Goal: Information Seeking & Learning: Learn about a topic

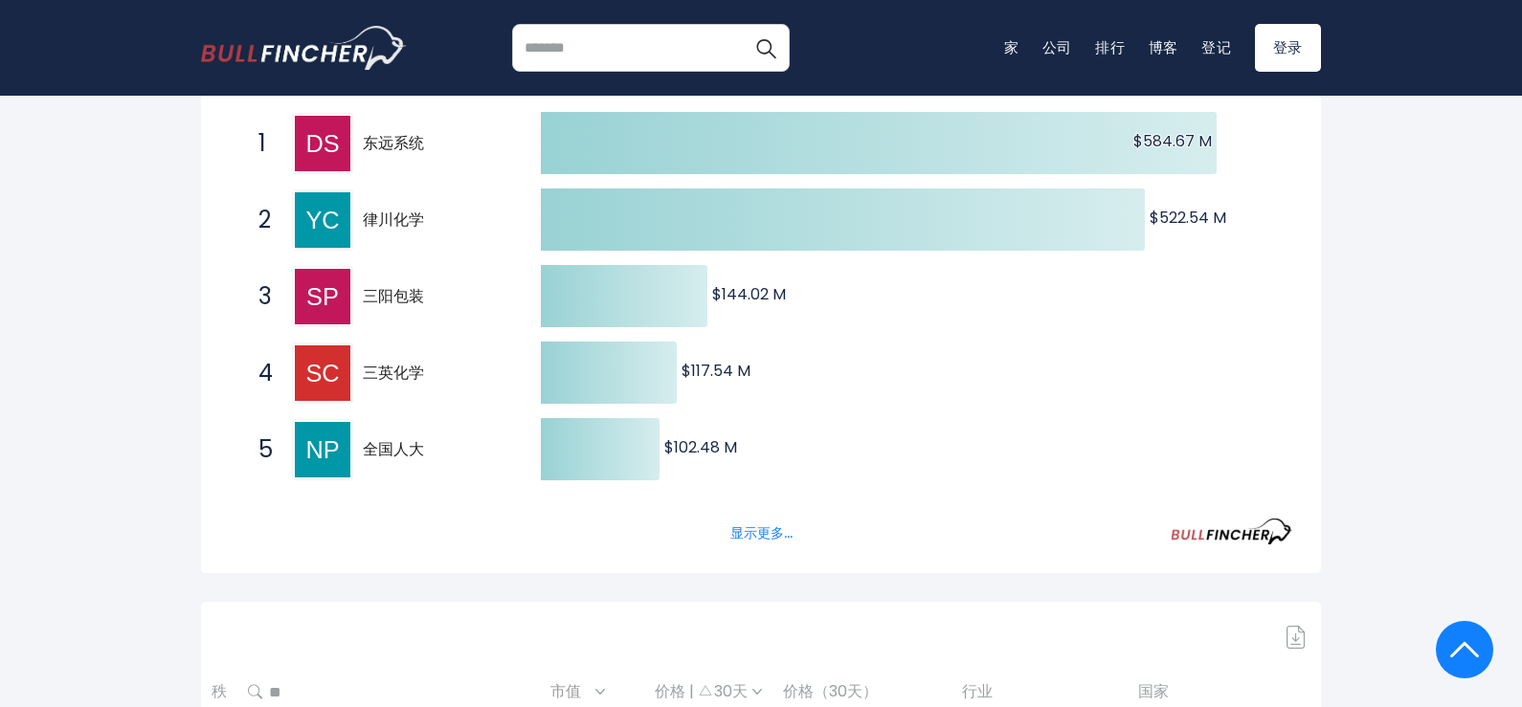
scroll to position [367, 0]
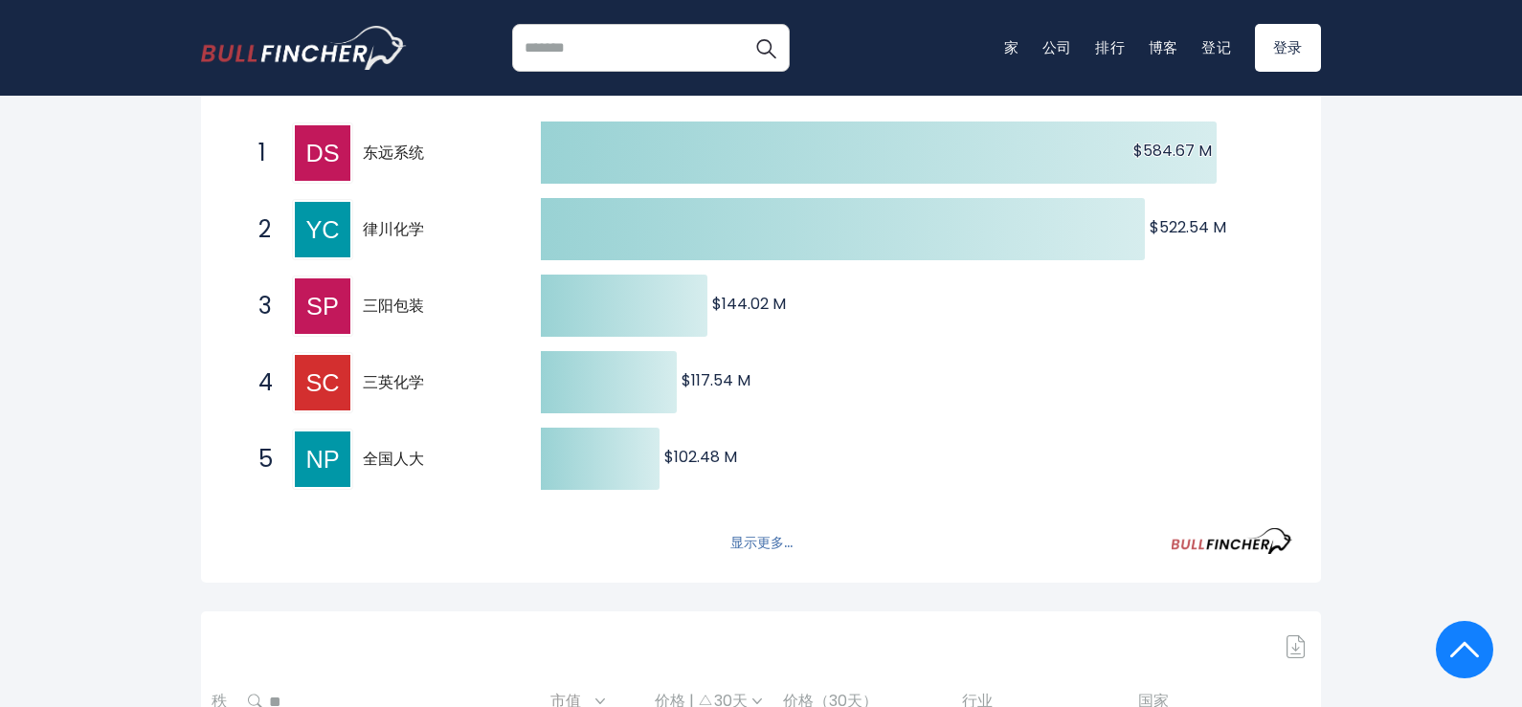
click at [769, 546] on font "显示更多..." at bounding box center [761, 542] width 62 height 19
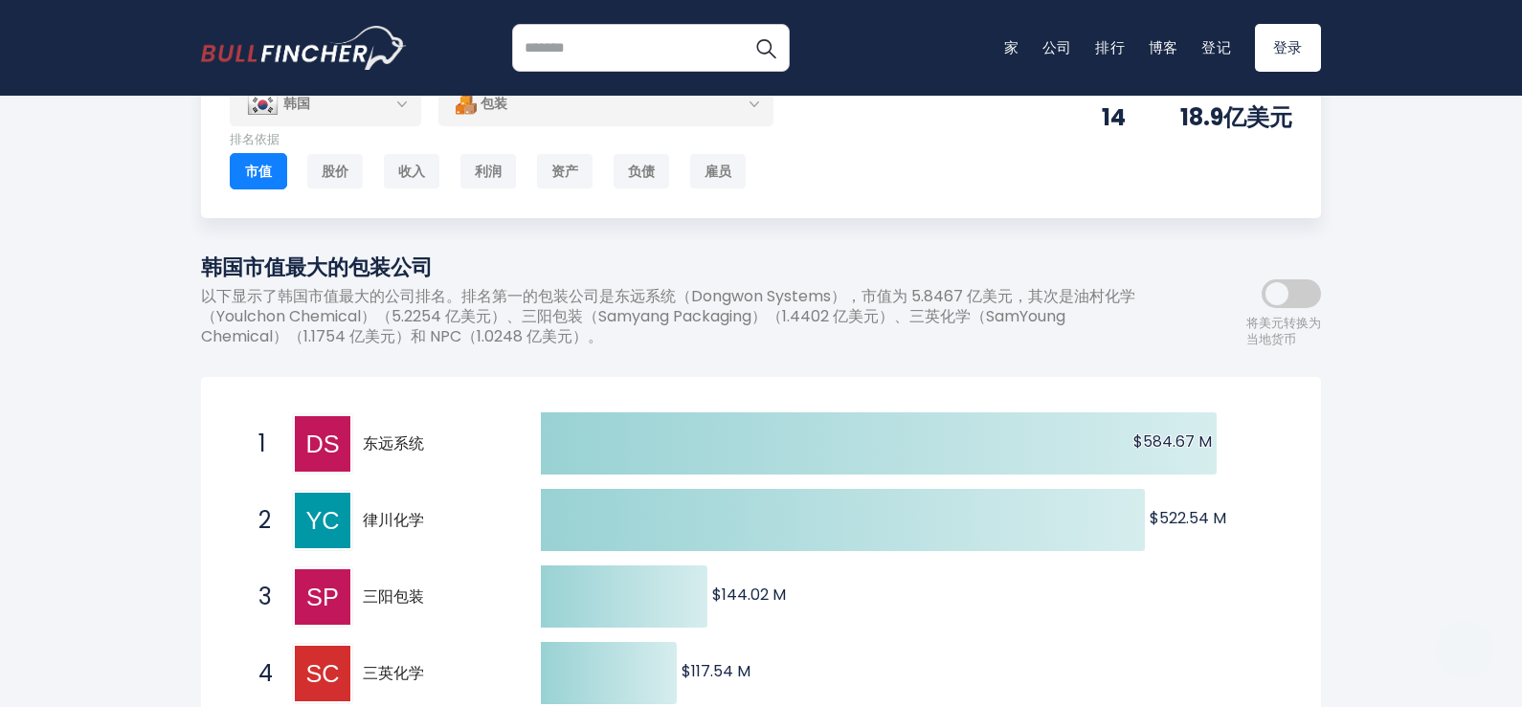
scroll to position [0, 0]
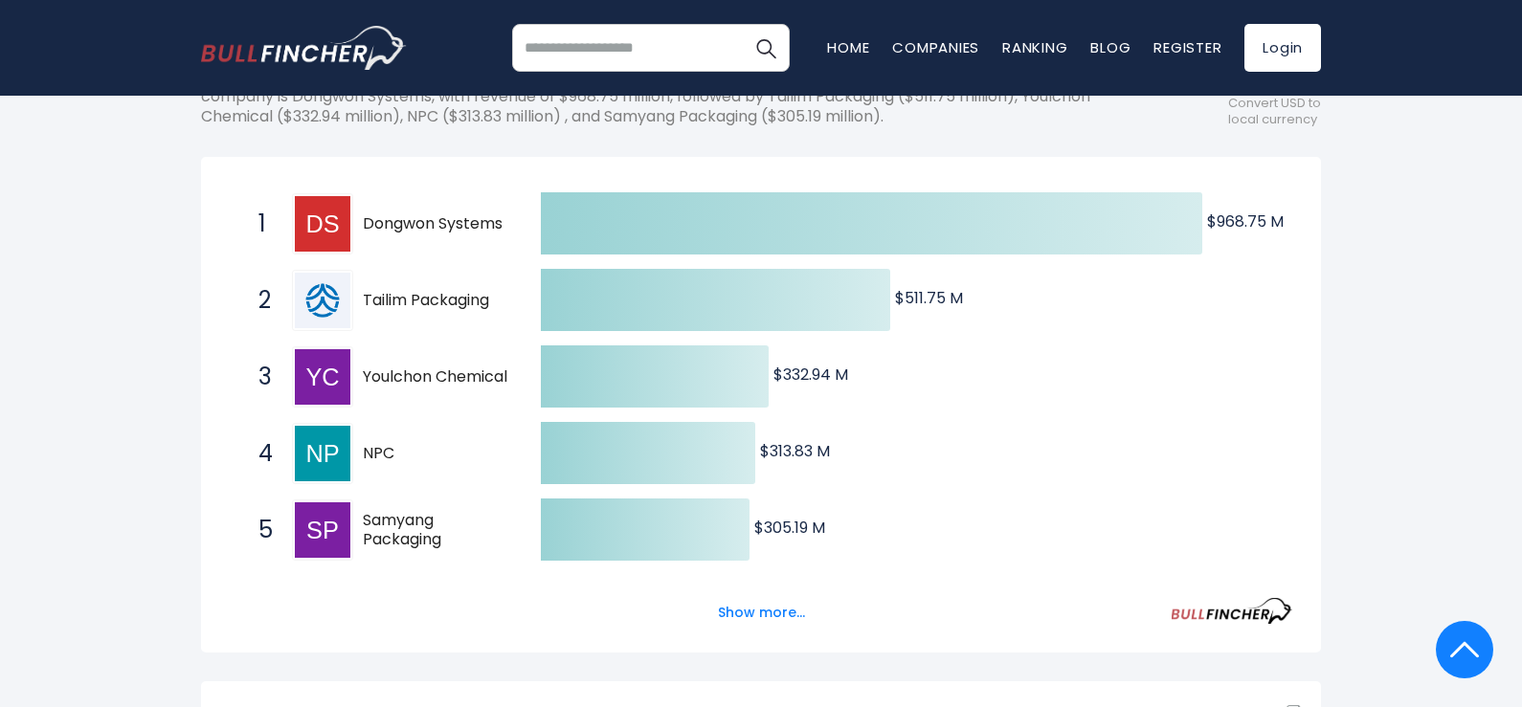
scroll to position [291, 0]
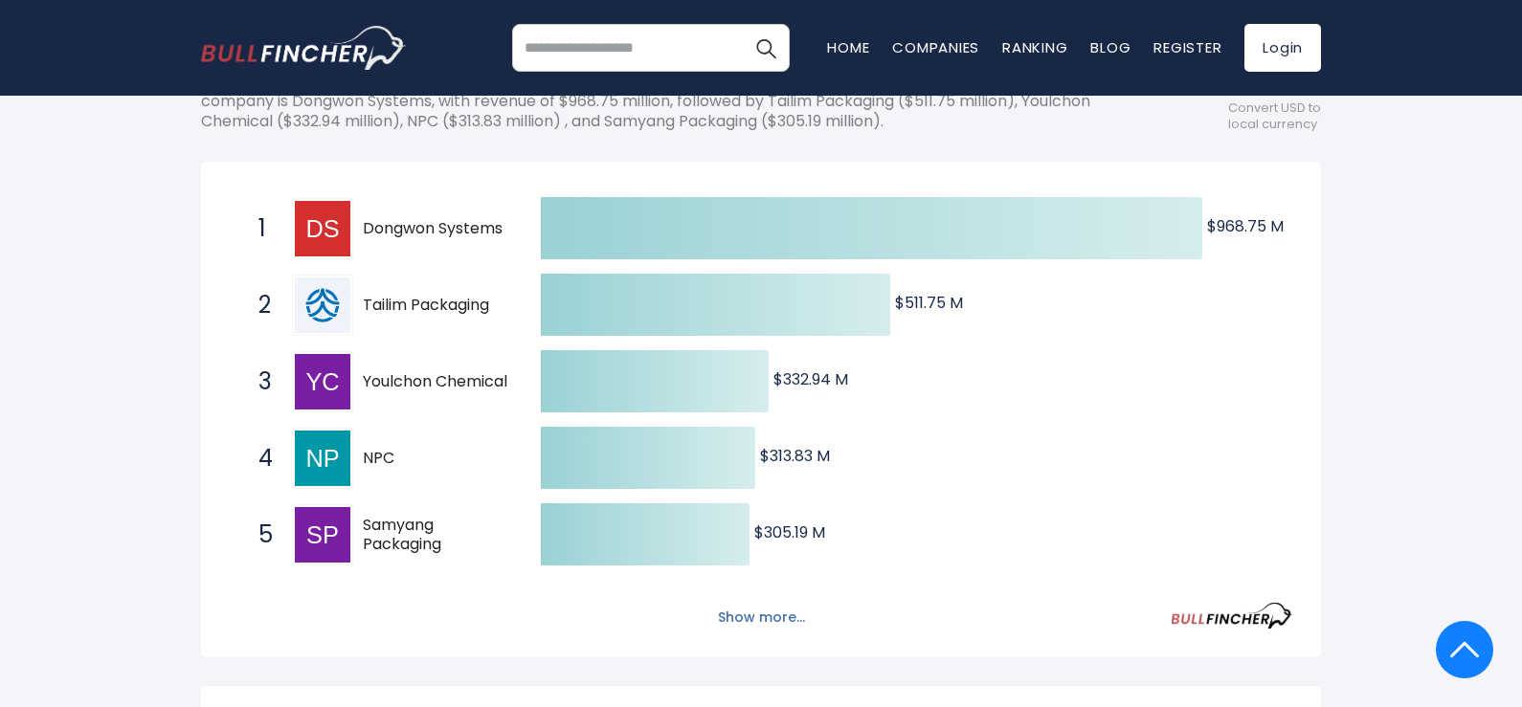
click at [792, 615] on button "Show more..." at bounding box center [761, 618] width 110 height 32
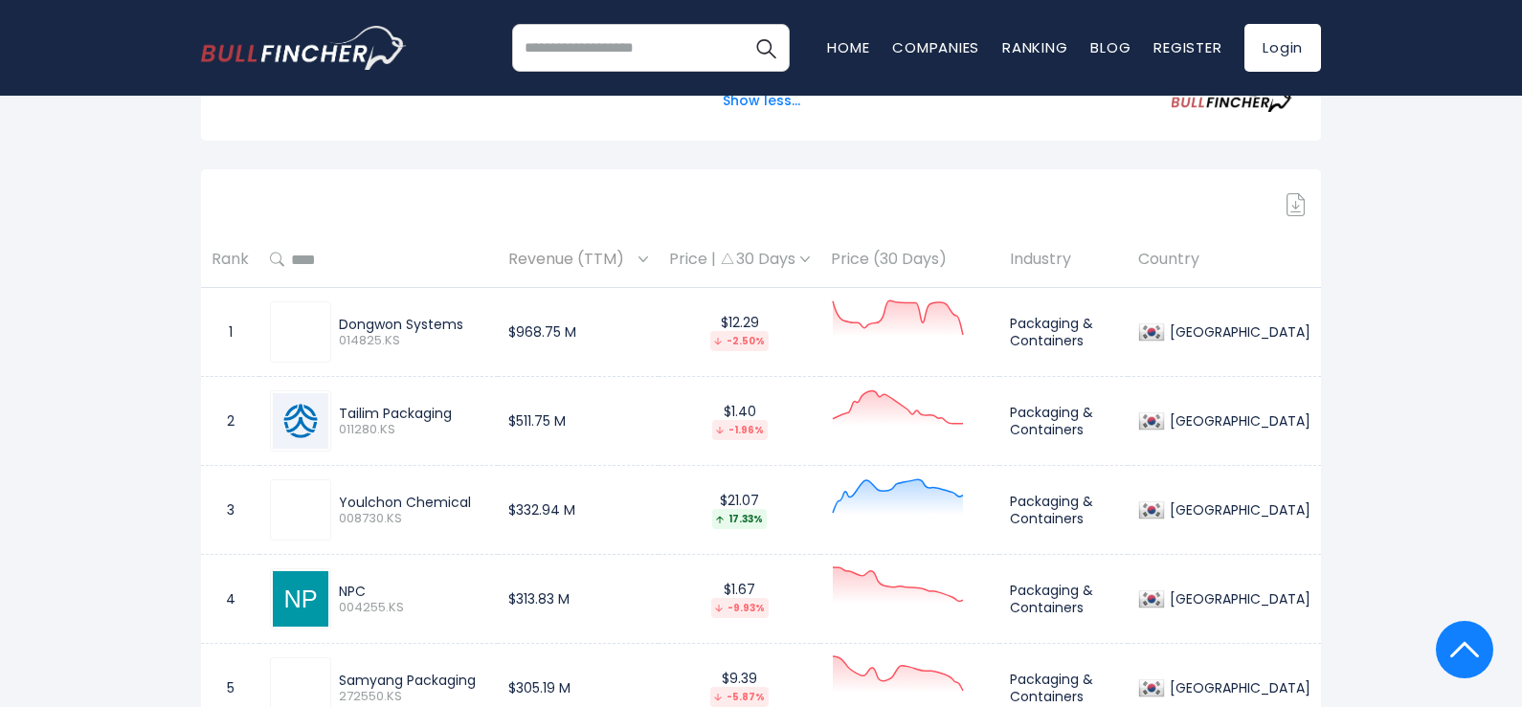
scroll to position [1195, 0]
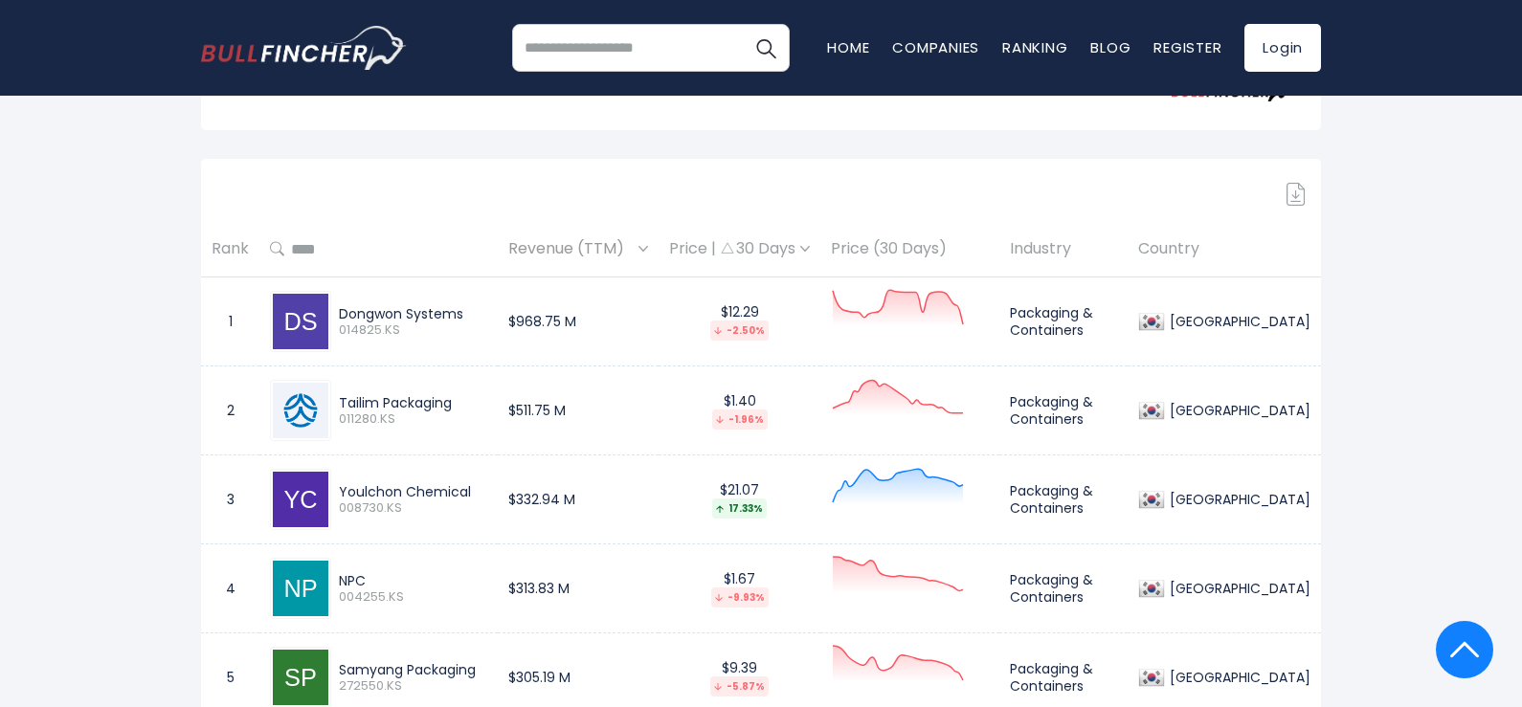
click at [1284, 196] on div "Sign in to download table" at bounding box center [761, 194] width 1120 height 23
click at [1306, 193] on div "Sign in to download table" at bounding box center [761, 194] width 1120 height 23
click at [1299, 197] on img at bounding box center [1295, 194] width 19 height 23
click at [1411, 212] on div "South Korea Entire World 30,373 North America 3,966" at bounding box center [761, 278] width 1522 height 2696
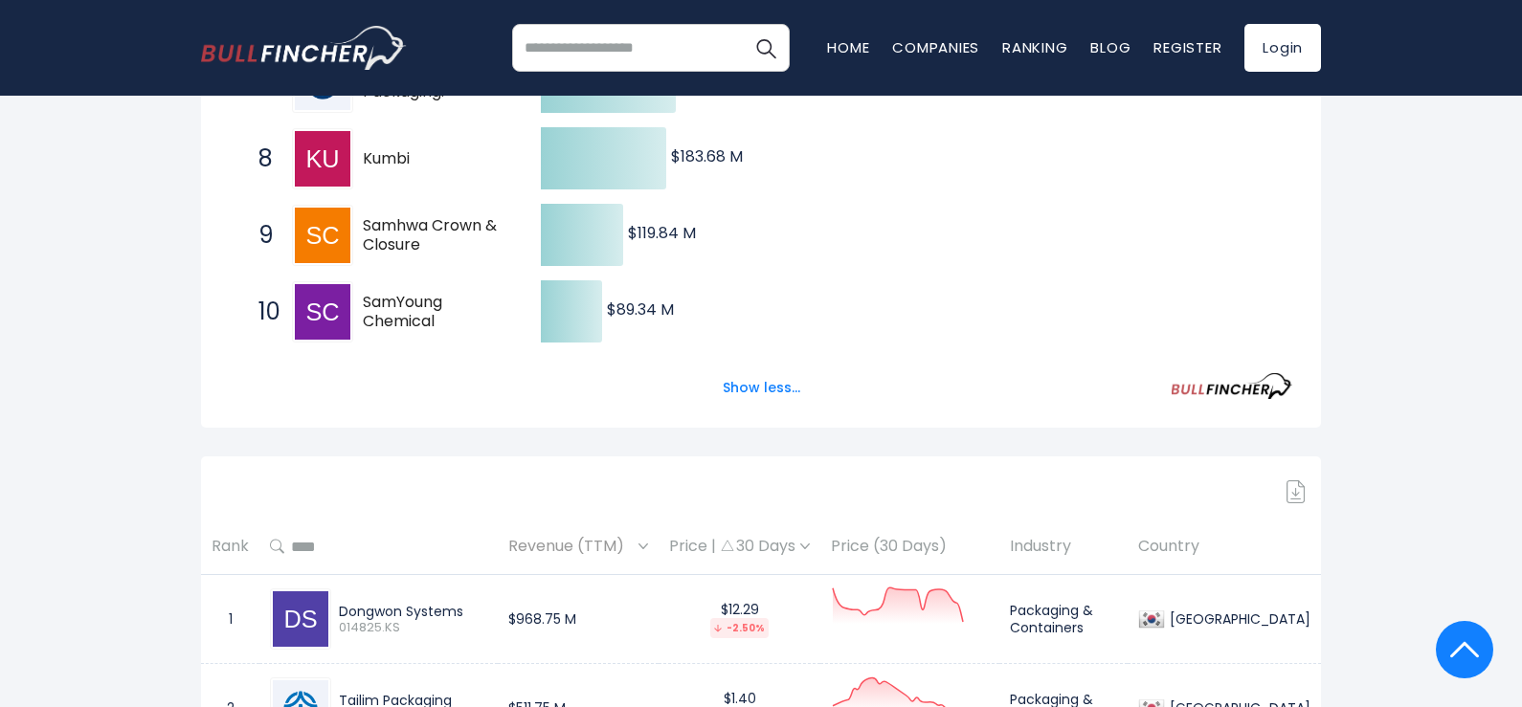
scroll to position [82, 0]
